Goal: Transaction & Acquisition: Book appointment/travel/reservation

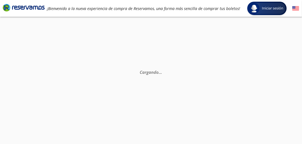
scroll to position [34, 0]
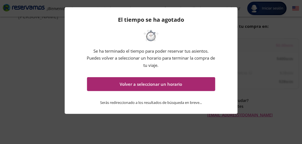
click at [155, 85] on button "Volver a seleccionar un horario" at bounding box center [151, 84] width 128 height 14
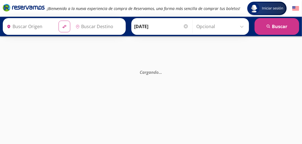
type input "[GEOGRAPHIC_DATA], [GEOGRAPHIC_DATA]"
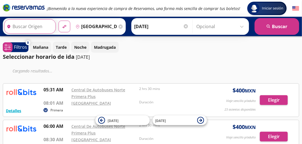
click at [41, 27] on input "Origen" at bounding box center [29, 27] width 50 height 14
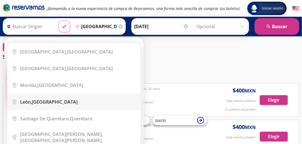
click at [52, 100] on div "[GEOGRAPHIC_DATA], [GEOGRAPHIC_DATA]" at bounding box center [48, 102] width 57 height 6
type input "[GEOGRAPHIC_DATA], [GEOGRAPHIC_DATA]"
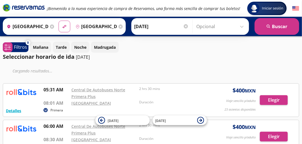
click at [50, 25] on icon at bounding box center [52, 27] width 4 height 4
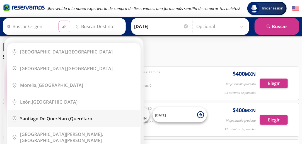
click at [44, 115] on li "City Icon [GEOGRAPHIC_DATA], [GEOGRAPHIC_DATA]" at bounding box center [74, 118] width 133 height 17
type input "Santiago de Querétaro, [GEOGRAPHIC_DATA]"
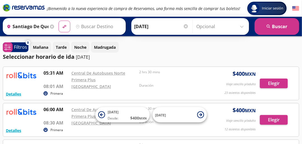
click at [95, 29] on input "Destino" at bounding box center [98, 27] width 50 height 14
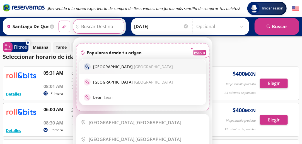
click at [108, 64] on p "[GEOGRAPHIC_DATA] [GEOGRAPHIC_DATA]" at bounding box center [133, 66] width 80 height 5
type input "[GEOGRAPHIC_DATA], [GEOGRAPHIC_DATA]"
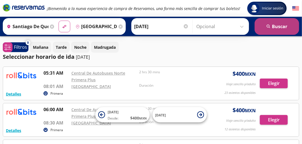
click at [276, 26] on button "search [GEOGRAPHIC_DATA]" at bounding box center [277, 26] width 45 height 17
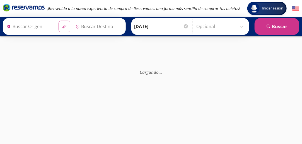
type input "Santiago de Querétaro, [GEOGRAPHIC_DATA]"
type input "[GEOGRAPHIC_DATA], [GEOGRAPHIC_DATA]"
